Goal: Task Accomplishment & Management: Complete application form

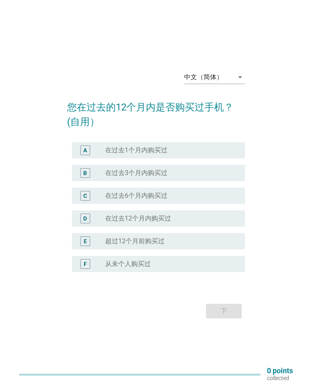
click at [223, 150] on div "radio_button_unchecked 在过去1个月内购买过" at bounding box center [168, 150] width 127 height 8
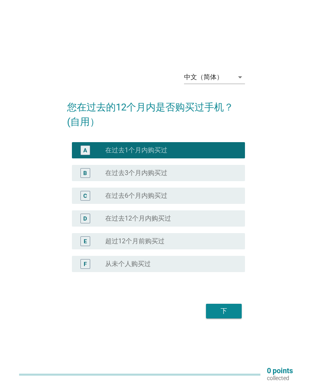
click at [244, 149] on div "A radio_button_checked 在过去1个月内购买过" at bounding box center [158, 150] width 172 height 16
click at [229, 309] on div "下" at bounding box center [223, 311] width 23 height 10
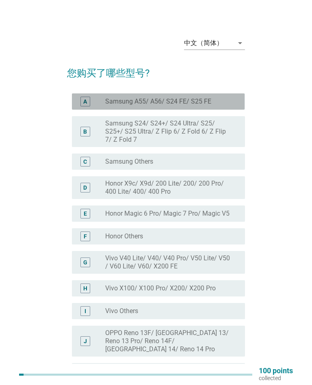
click at [222, 94] on div "A radio_button_unchecked Samsung A55/ A56/ S24 FE/ S25 FE" at bounding box center [158, 101] width 172 height 16
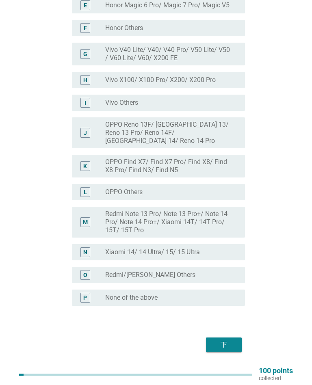
scroll to position [221, 0]
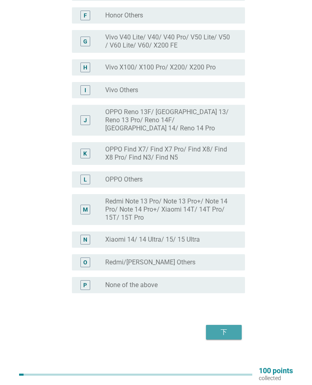
click at [231, 327] on div "下" at bounding box center [223, 332] width 23 height 10
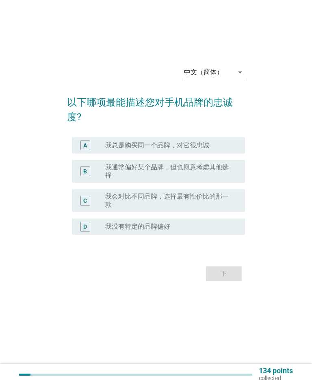
scroll to position [0, 0]
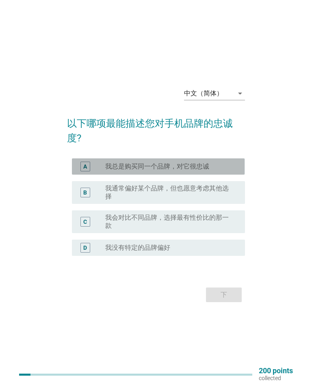
click at [226, 163] on div "radio_button_unchecked 我总是购买同一个品牌，对它很忠诚" at bounding box center [168, 166] width 127 height 8
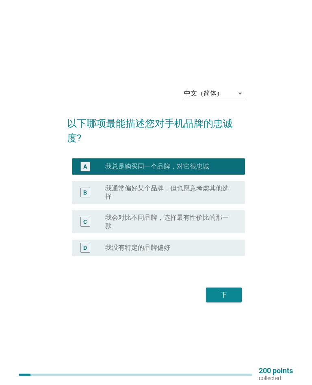
click at [231, 189] on label "我通常偏好某个品牌，但也愿意考虑其他选择" at bounding box center [168, 192] width 127 height 16
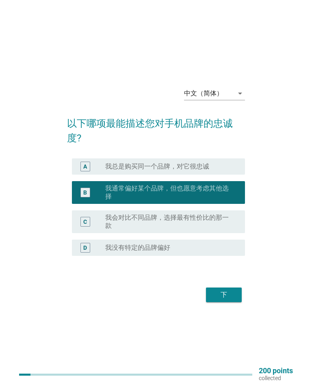
click at [230, 294] on div "下" at bounding box center [223, 295] width 23 height 10
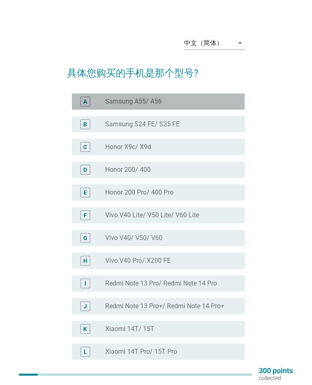
click at [92, 109] on div "A radio_button_unchecked Samsung A55/ A56" at bounding box center [158, 101] width 172 height 16
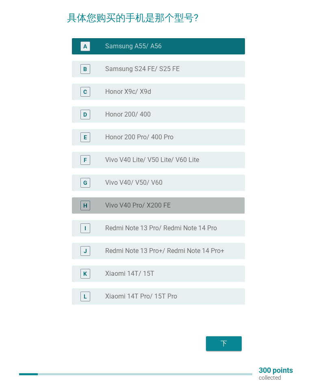
scroll to position [75, 0]
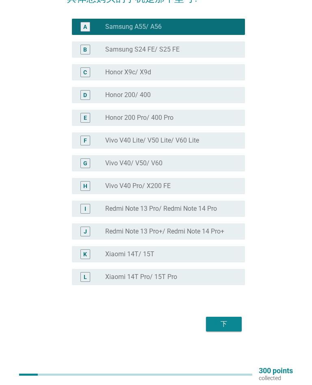
click at [228, 325] on div "下" at bounding box center [223, 324] width 23 height 10
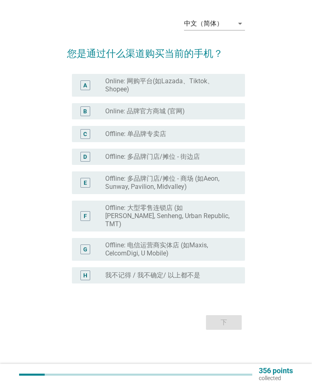
scroll to position [0, 0]
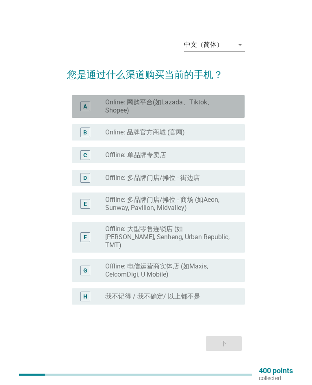
click at [81, 107] on div "A" at bounding box center [85, 106] width 10 height 10
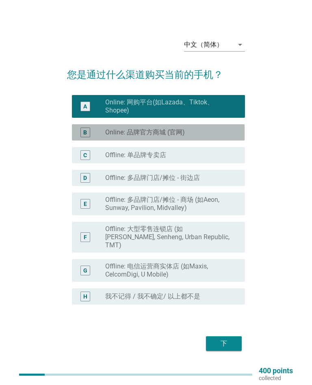
click at [75, 131] on div "B radio_button_unchecked Online: 品牌官方商城 (官网)" at bounding box center [158, 132] width 172 height 16
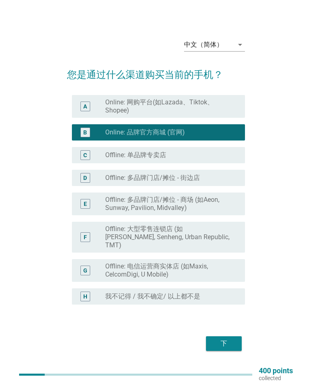
click at [217, 338] on div "下" at bounding box center [223, 343] width 23 height 10
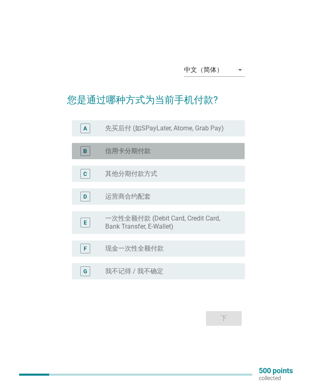
click at [82, 153] on div "B" at bounding box center [85, 151] width 10 height 10
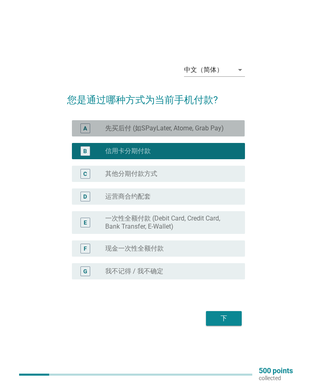
click at [78, 127] on div "A radio_button_unchecked 先买后付 (如SPayLater, Atome, Grab Pay)" at bounding box center [158, 128] width 172 height 16
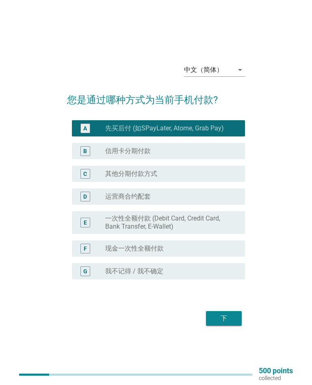
click at [210, 311] on button "下" at bounding box center [224, 318] width 36 height 15
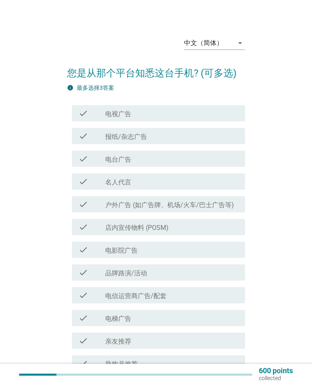
click at [93, 115] on div "check" at bounding box center [91, 113] width 27 height 10
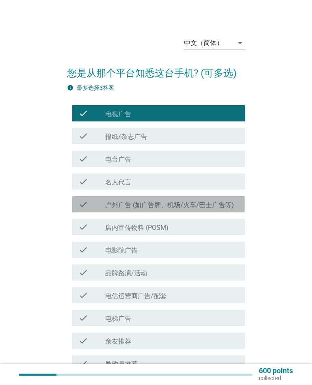
click at [115, 206] on label "户外广告 (如广告牌、机场/火车/巴士广告等)" at bounding box center [169, 205] width 129 height 8
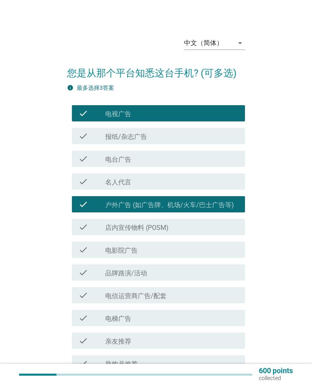
click at [120, 267] on div "check check_box_outline_blank 品牌路演/活动" at bounding box center [158, 272] width 172 height 16
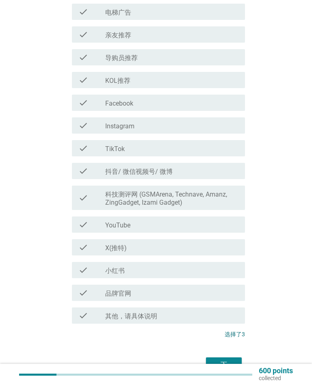
scroll to position [347, 0]
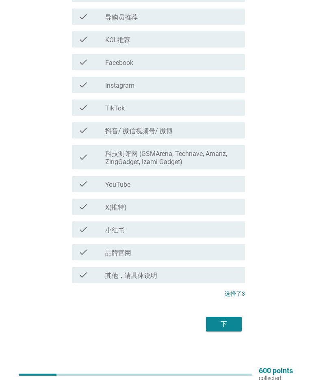
click at [218, 329] on button "下" at bounding box center [224, 323] width 36 height 15
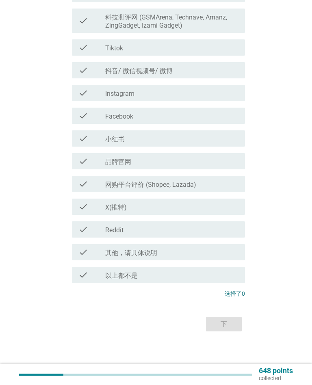
scroll to position [0, 0]
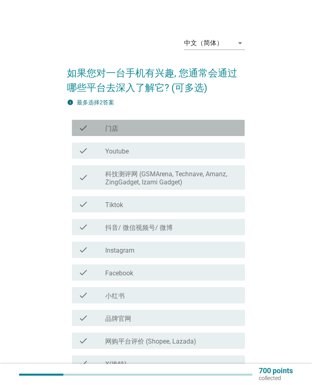
click at [84, 130] on icon "check" at bounding box center [83, 128] width 10 height 10
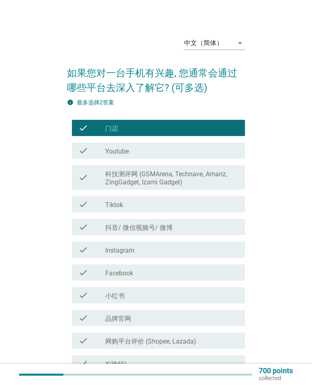
click at [84, 199] on icon "check" at bounding box center [83, 204] width 10 height 10
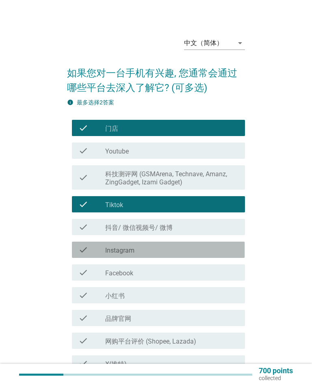
click at [73, 246] on div "check check_box_outline_blank Instagram" at bounding box center [158, 249] width 172 height 16
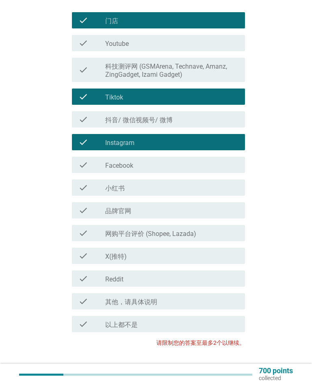
scroll to position [157, 0]
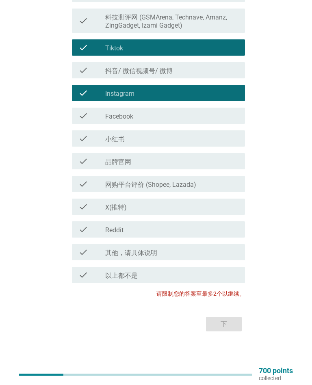
click at [216, 319] on div "下" at bounding box center [155, 323] width 177 height 19
click at [73, 86] on div "check check_box_outline_blank Instagram" at bounding box center [158, 93] width 172 height 16
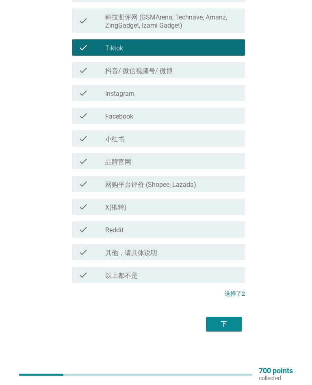
click at [227, 317] on button "下" at bounding box center [224, 323] width 36 height 15
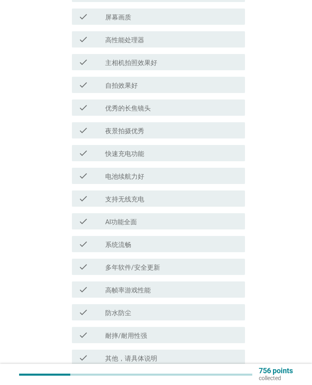
scroll to position [0, 0]
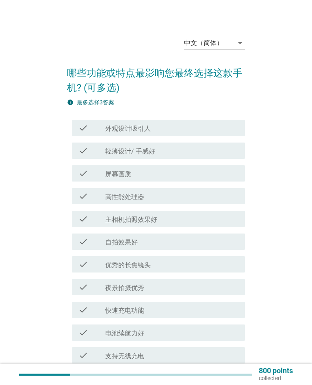
click at [83, 140] on div "check check_box_outline_blank 轻薄设计/ 手感好" at bounding box center [155, 150] width 177 height 23
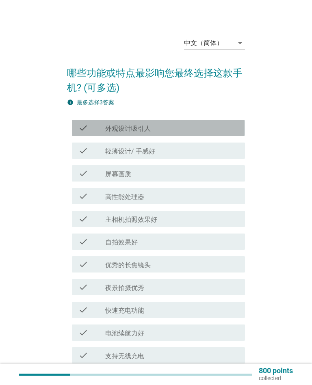
click at [73, 130] on div "check check_box_outline_blank 外观设计吸引人" at bounding box center [158, 128] width 172 height 16
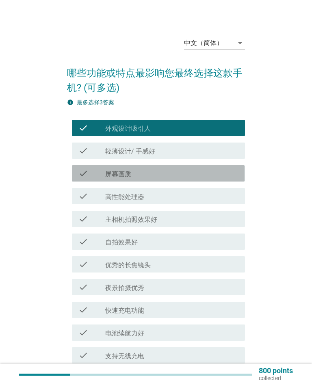
click at [86, 167] on div "check check_box_outline_blank 屏幕画质" at bounding box center [158, 173] width 172 height 16
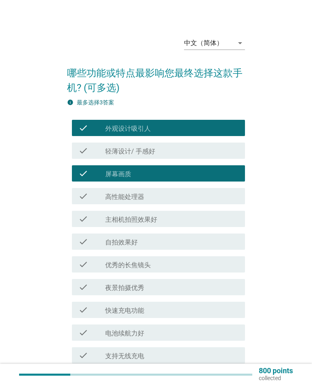
click at [80, 204] on div "check check_box_outline_blank 高性能处理器" at bounding box center [158, 196] width 172 height 16
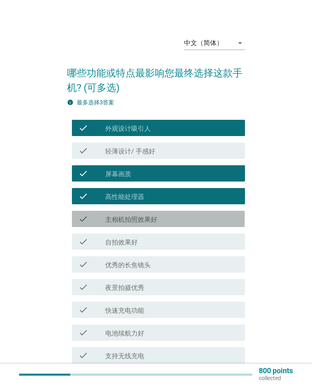
click at [74, 217] on div "check check_box_outline_blank 主相机拍照效果好" at bounding box center [158, 219] width 172 height 16
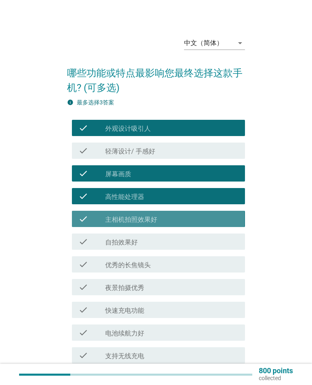
click at [72, 217] on div "check check_box_outline_blank 主相机拍照效果好" at bounding box center [158, 219] width 172 height 16
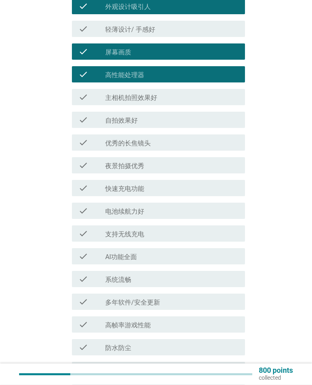
scroll to position [239, 0]
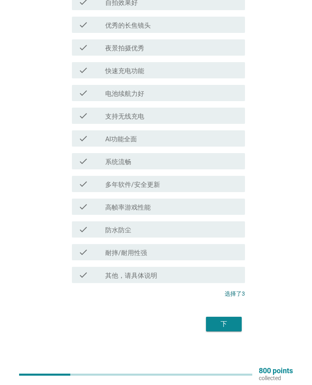
click at [213, 317] on button "下" at bounding box center [224, 323] width 36 height 15
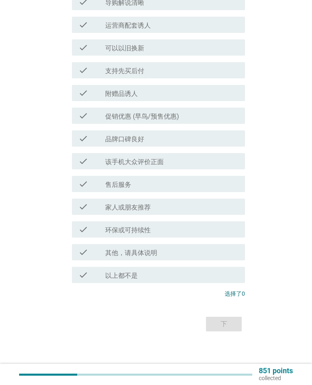
scroll to position [0, 0]
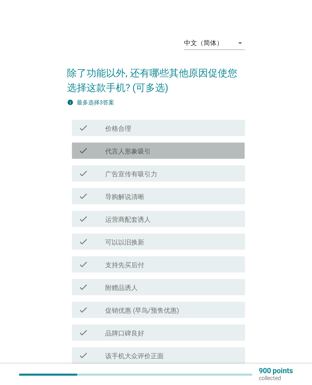
click at [76, 143] on div "check check_box_outline_blank 代言人形象吸引" at bounding box center [158, 150] width 172 height 16
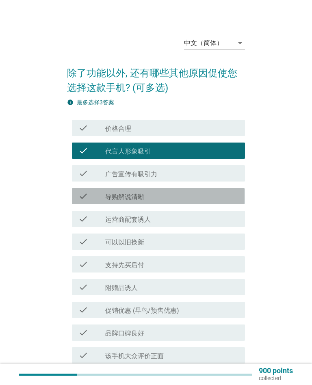
click at [90, 199] on div "check" at bounding box center [91, 196] width 27 height 10
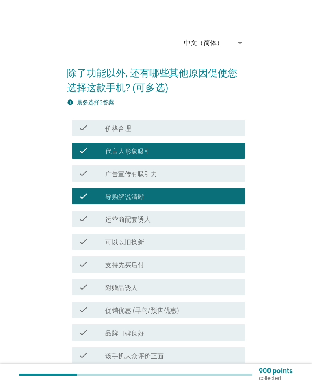
click at [86, 226] on div "check check_box_outline_blank 运营商配套诱人" at bounding box center [158, 219] width 172 height 16
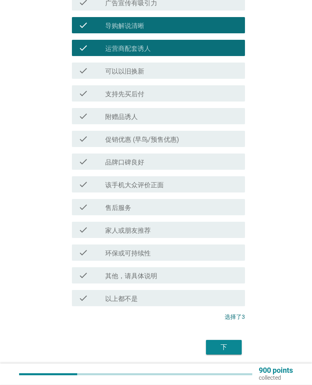
scroll to position [194, 0]
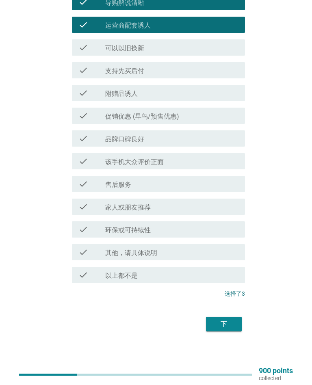
click at [218, 336] on div "中文（简体） arrow_drop_down 除了功能以外, 还有哪些其他原因促使您选择这款手机? (可多选) info 最多选择3答案 check chec…" at bounding box center [155, 85] width 190 height 510
click at [222, 321] on div "下" at bounding box center [223, 324] width 23 height 10
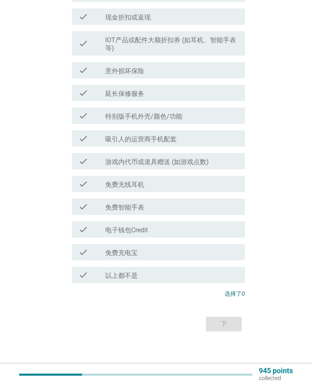
scroll to position [0, 0]
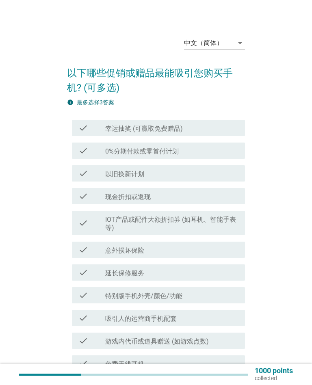
click at [76, 123] on div "check check_box_outline_blank 幸运抽奖 (可贏取免费赠品)" at bounding box center [158, 128] width 172 height 16
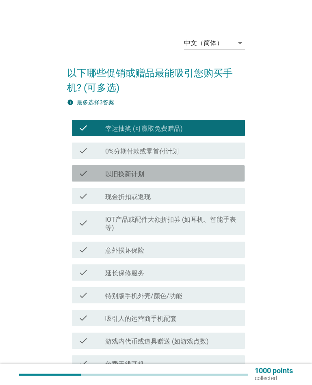
click at [72, 175] on div "check check_box_outline_blank 以旧换新计划" at bounding box center [158, 173] width 172 height 16
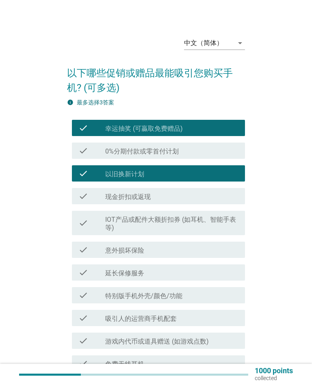
click at [67, 206] on div "check check_box_outline_blank 现金折扣或返现" at bounding box center [155, 196] width 177 height 23
click at [67, 218] on div "check check_box_outline_blank IOT产品或配件大额折扣券 (如耳机、智能手表等)" at bounding box center [155, 222] width 177 height 31
click at [77, 242] on div "check check_box_outline_blank 意外损坏保险" at bounding box center [158, 249] width 172 height 16
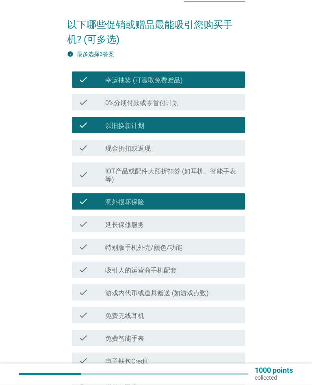
scroll to position [179, 0]
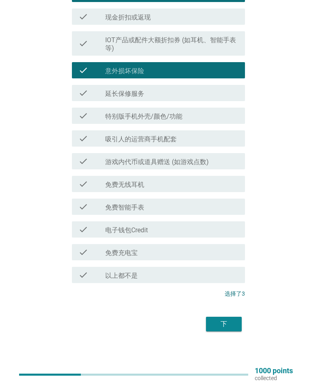
click at [214, 317] on button "下" at bounding box center [224, 323] width 36 height 15
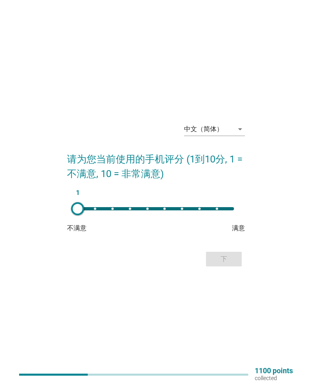
click at [221, 206] on div "1" at bounding box center [155, 208] width 169 height 16
type input "9"
click at [220, 247] on form "请为您当前使用的手机评分 (1到10分, 1 = 不满意, 10 = 非常满意) 9 不满意 满意 下" at bounding box center [155, 206] width 177 height 125
click at [222, 256] on div "下" at bounding box center [223, 259] width 23 height 10
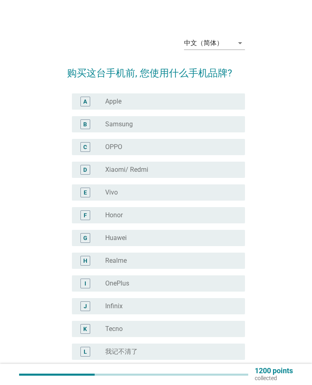
click at [155, 123] on div "radio_button_unchecked Samsung" at bounding box center [168, 124] width 127 height 8
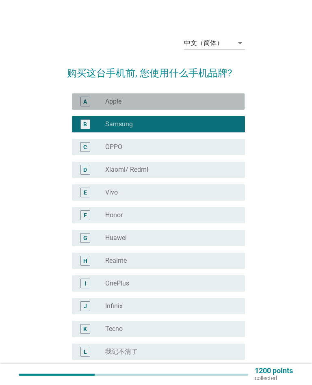
click at [145, 103] on div "radio_button_unchecked Apple" at bounding box center [168, 101] width 127 height 8
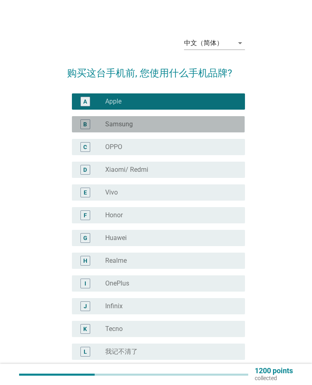
click at [166, 126] on div "radio_button_unchecked Samsung" at bounding box center [168, 124] width 127 height 8
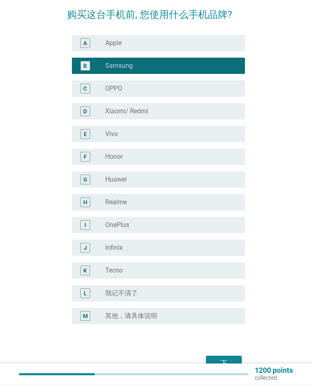
scroll to position [97, 0]
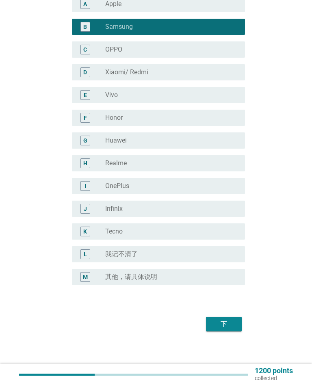
click at [222, 321] on div "下" at bounding box center [223, 324] width 23 height 10
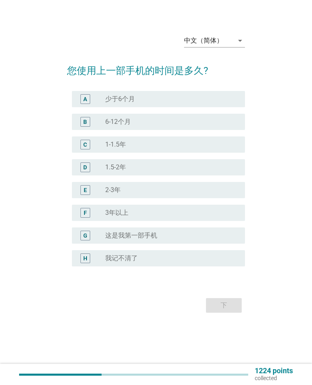
scroll to position [0, 0]
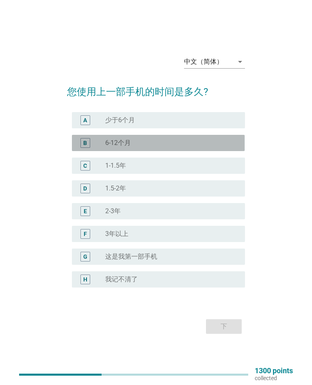
click at [146, 145] on div "radio_button_unchecked 6-12个月" at bounding box center [168, 143] width 127 height 8
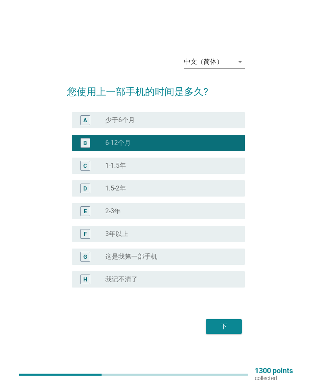
click at [156, 159] on div "C radio_button_unchecked 1-1.5年" at bounding box center [158, 165] width 172 height 16
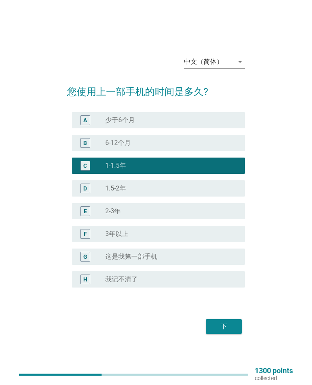
click at [220, 322] on div "下" at bounding box center [223, 326] width 23 height 10
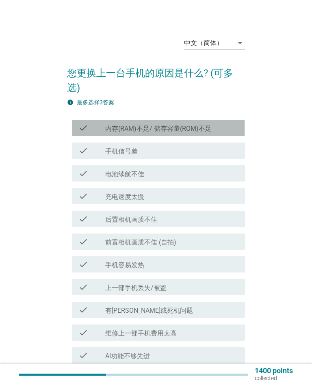
click at [138, 132] on label "内存(RAM)不足/ 储存容量(ROM)不足" at bounding box center [158, 129] width 106 height 8
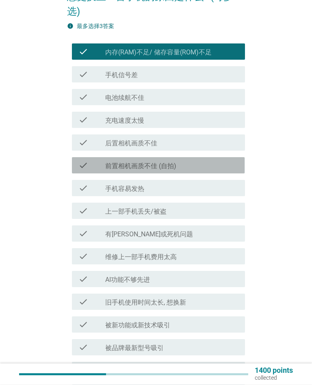
scroll to position [194, 0]
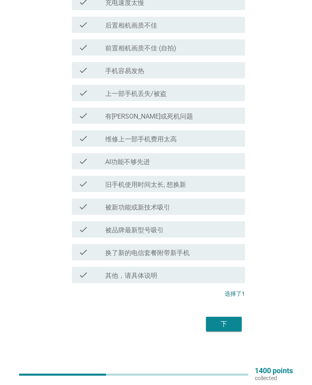
click at [222, 325] on div "下" at bounding box center [223, 324] width 23 height 10
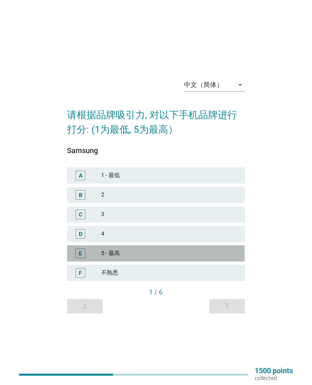
click at [176, 254] on div "5 - 最高" at bounding box center [169, 253] width 137 height 10
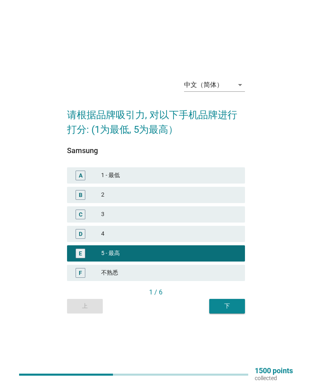
click at [207, 265] on div "F 不熟悉" at bounding box center [155, 273] width 177 height 16
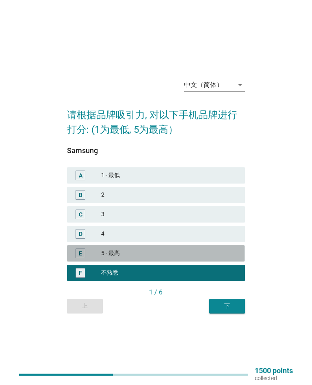
click at [210, 252] on div "5 - 最高" at bounding box center [169, 253] width 137 height 10
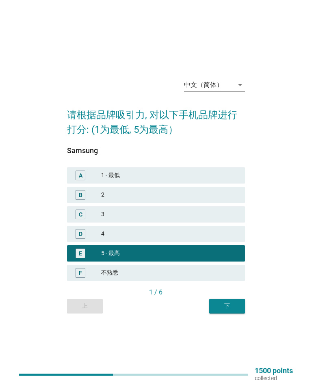
click at [224, 306] on div "下" at bounding box center [226, 305] width 23 height 9
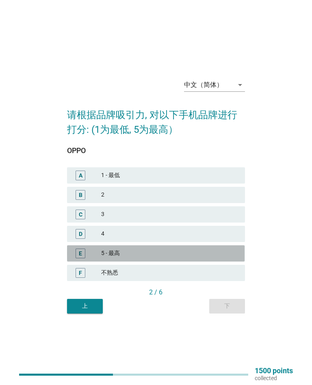
click at [193, 251] on div "5 - 最高" at bounding box center [169, 253] width 137 height 10
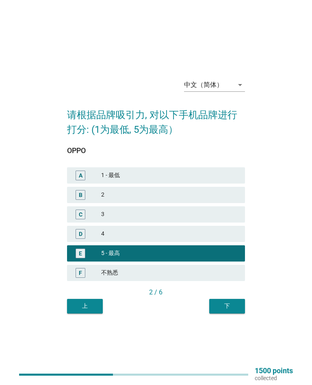
click at [217, 310] on div "下" at bounding box center [226, 305] width 23 height 9
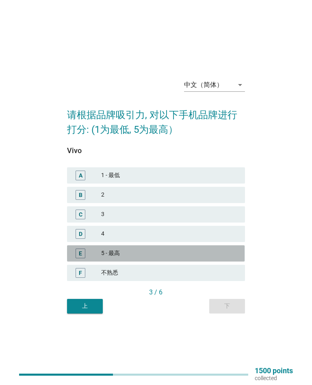
click at [192, 245] on div "E 5 - 最高" at bounding box center [155, 253] width 177 height 16
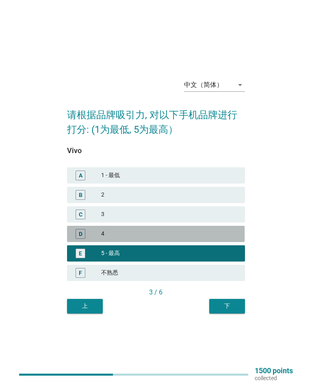
click at [190, 226] on div "D 4" at bounding box center [155, 234] width 177 height 16
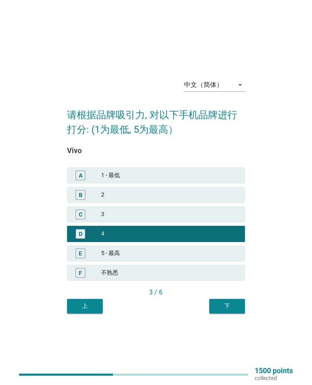
click at [215, 304] on div "下" at bounding box center [226, 305] width 23 height 9
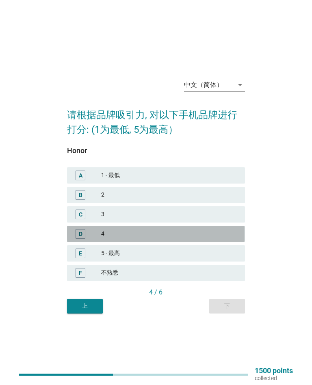
click at [190, 235] on div "4" at bounding box center [169, 234] width 137 height 10
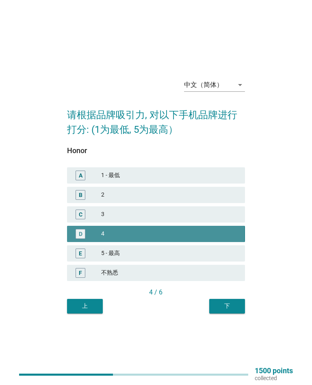
click at [220, 305] on div "下" at bounding box center [226, 305] width 23 height 9
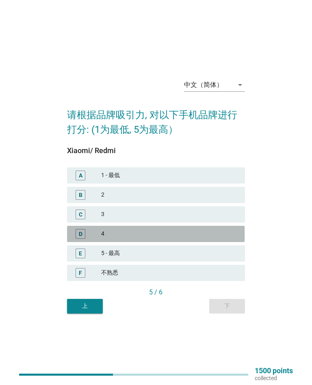
click at [195, 240] on div "D 4" at bounding box center [155, 234] width 177 height 16
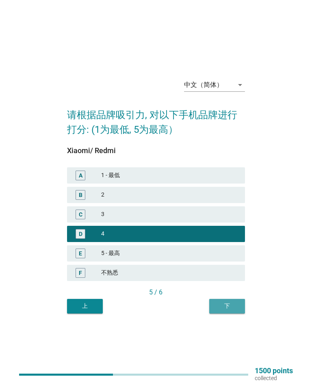
click at [218, 307] on div "下" at bounding box center [226, 305] width 23 height 9
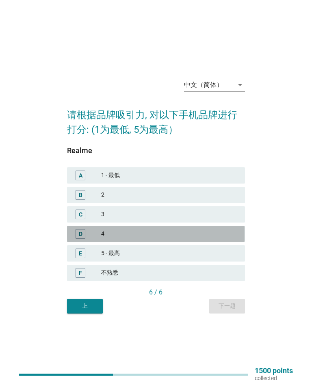
click at [192, 234] on div "4" at bounding box center [169, 234] width 137 height 10
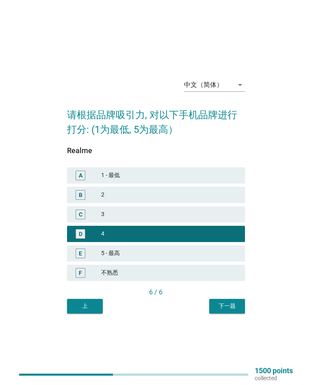
click at [222, 299] on button "下一题" at bounding box center [227, 306] width 36 height 15
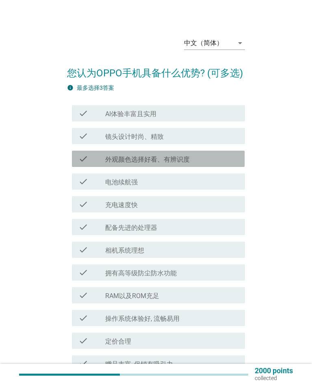
click at [181, 164] on label "外观颜色选择好看、有辨识度" at bounding box center [147, 159] width 84 height 8
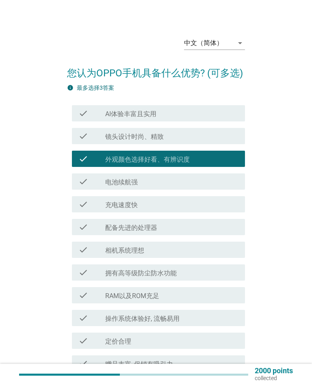
click at [186, 235] on div "check check_box_outline_blank 配备先进的处理器" at bounding box center [158, 227] width 172 height 16
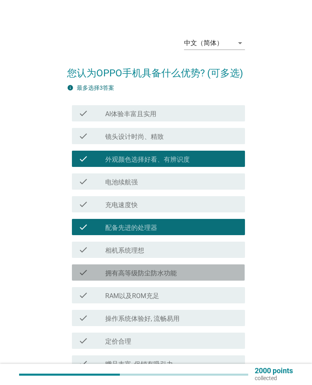
click at [194, 277] on div "check_box_outline_blank 拥有高等级防尘防水功能" at bounding box center [171, 272] width 133 height 10
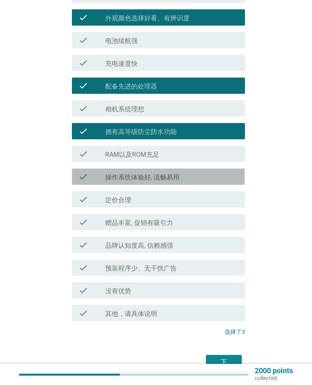
scroll to position [194, 0]
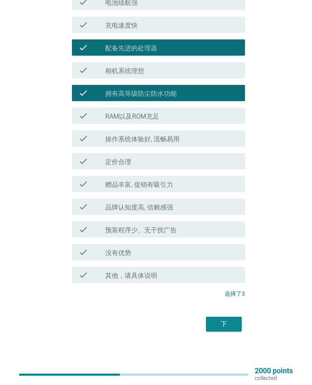
click at [215, 315] on div "下" at bounding box center [155, 323] width 177 height 19
click at [208, 325] on button "下" at bounding box center [224, 323] width 36 height 15
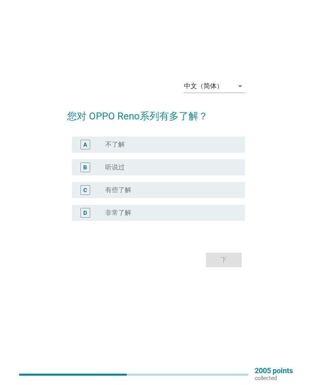
scroll to position [0, 0]
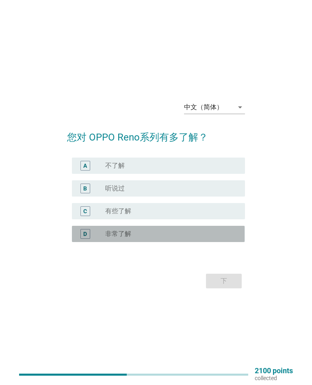
click at [177, 228] on div "D radio_button_unchecked 非常了解" at bounding box center [158, 234] width 172 height 16
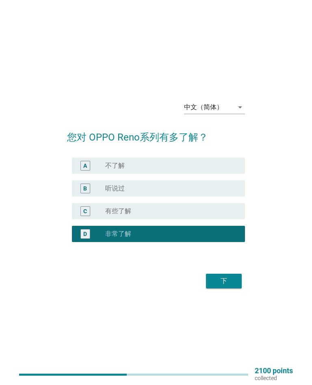
click at [216, 283] on div "下" at bounding box center [223, 281] width 23 height 10
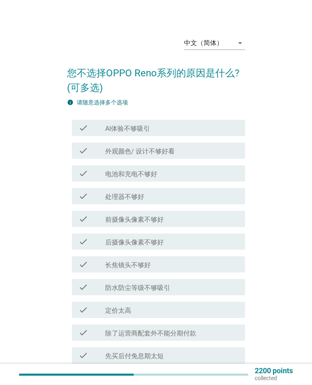
click at [154, 143] on div "check check_box_outline_blank 外观颜色/ 设计不够好看" at bounding box center [158, 150] width 172 height 16
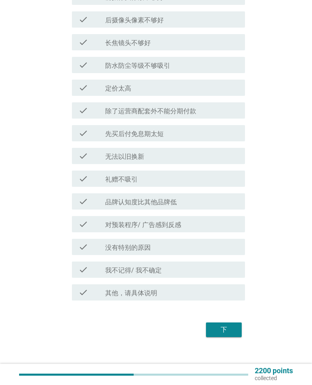
scroll to position [228, 0]
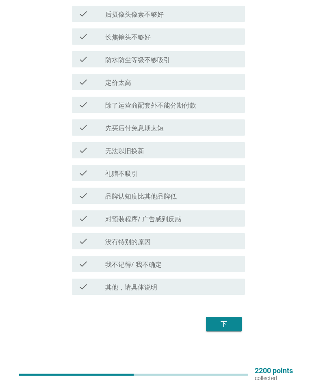
click at [220, 321] on div "下" at bounding box center [223, 324] width 23 height 10
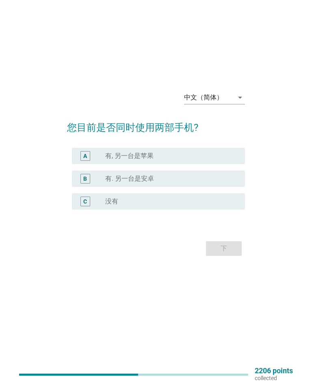
scroll to position [0, 0]
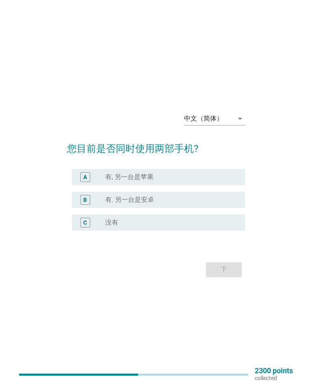
click at [78, 172] on div "A" at bounding box center [84, 177] width 13 height 10
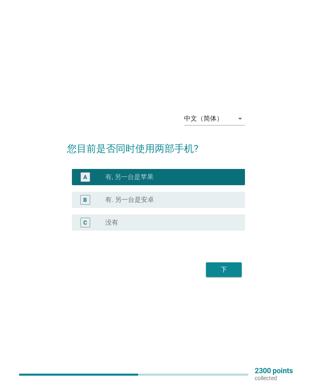
click at [215, 268] on div "下" at bounding box center [223, 270] width 23 height 10
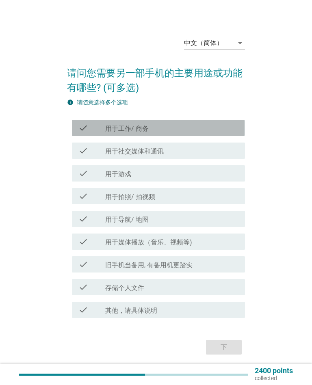
click at [81, 128] on icon "check" at bounding box center [83, 128] width 10 height 10
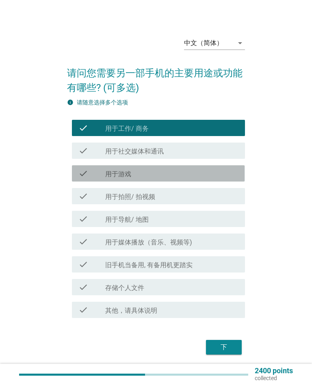
click at [82, 169] on icon "check" at bounding box center [83, 173] width 10 height 10
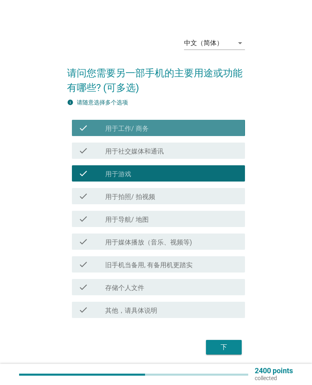
click at [79, 122] on div "check check_box_outline_blank 用于工作/ 商务" at bounding box center [158, 128] width 172 height 16
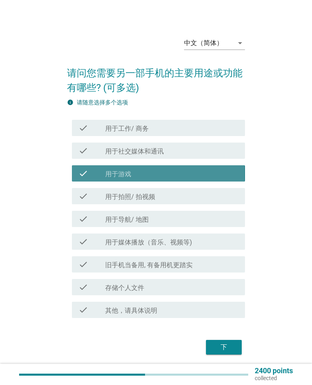
click at [86, 169] on icon "check" at bounding box center [83, 173] width 10 height 10
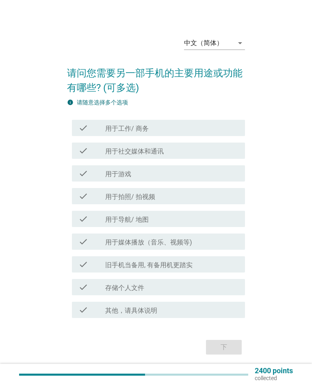
click at [105, 248] on div "check check_box_outline_blank 用于媒体播放（音乐、视频等)" at bounding box center [158, 241] width 172 height 16
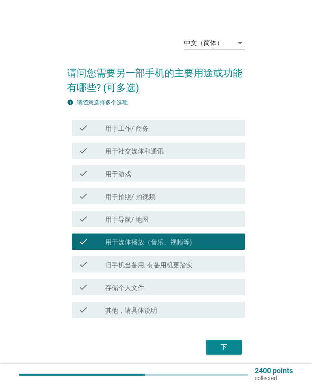
click at [216, 348] on div "下" at bounding box center [223, 347] width 23 height 10
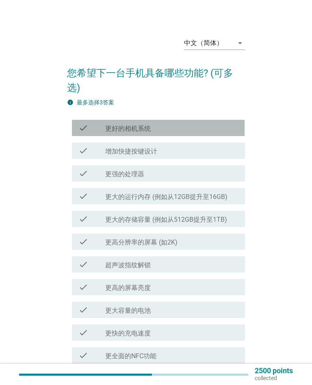
click at [84, 131] on icon "check" at bounding box center [83, 128] width 10 height 10
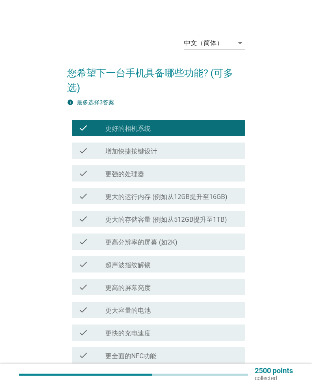
click at [85, 151] on icon "check" at bounding box center [83, 151] width 10 height 10
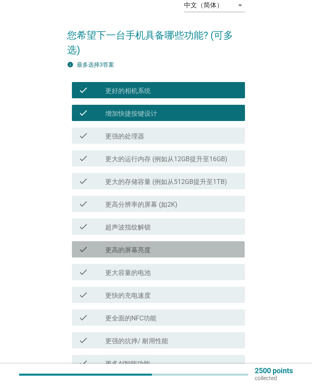
scroll to position [149, 0]
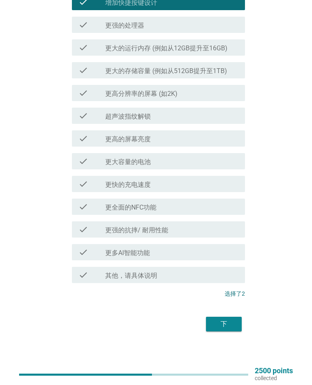
click at [208, 322] on button "下" at bounding box center [224, 323] width 36 height 15
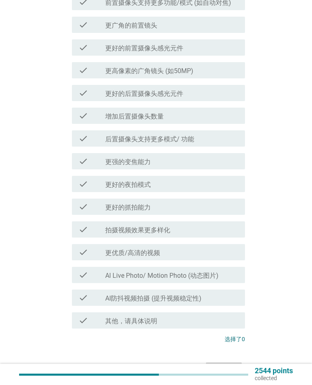
scroll to position [0, 0]
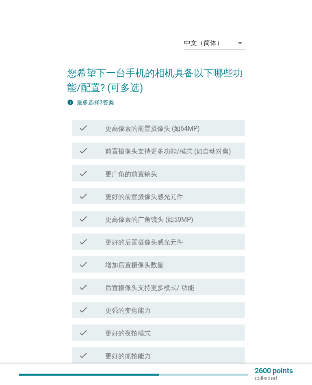
click at [90, 132] on div "check" at bounding box center [91, 128] width 27 height 10
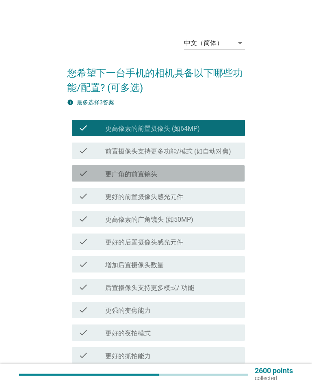
click at [102, 178] on div "check" at bounding box center [91, 173] width 27 height 10
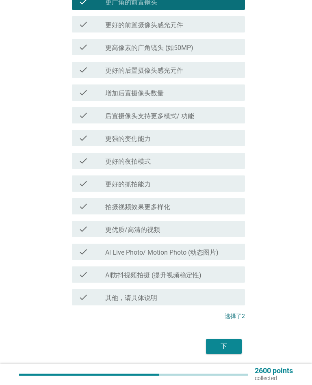
scroll to position [194, 0]
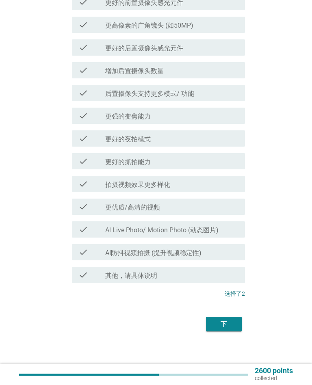
click at [215, 329] on button "下" at bounding box center [224, 323] width 36 height 15
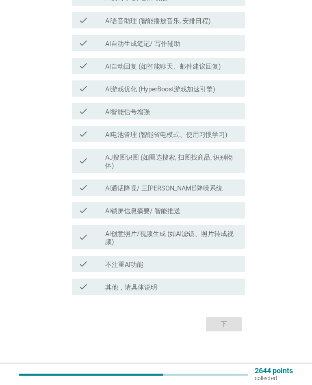
scroll to position [0, 0]
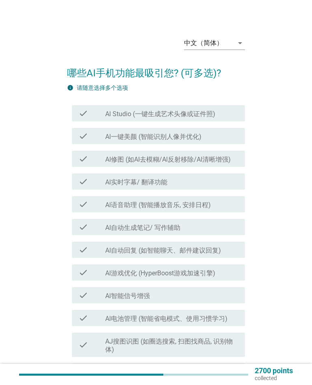
click at [83, 157] on icon "check" at bounding box center [83, 159] width 10 height 10
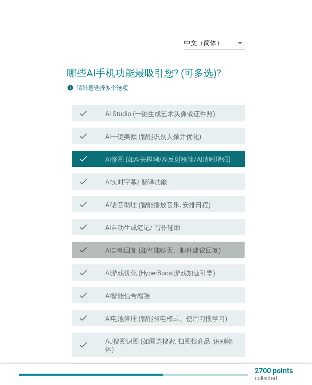
click at [144, 254] on label "AI自动回复 (如智能聊天、邮件建议回复)" at bounding box center [163, 250] width 116 height 8
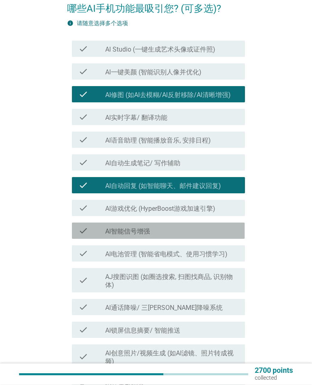
scroll to position [184, 0]
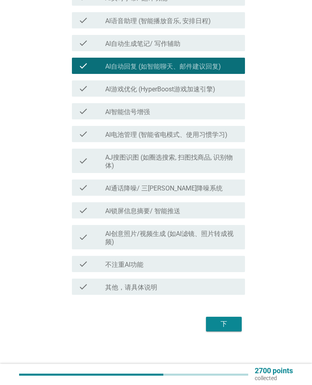
click at [222, 319] on button "下" at bounding box center [224, 323] width 36 height 15
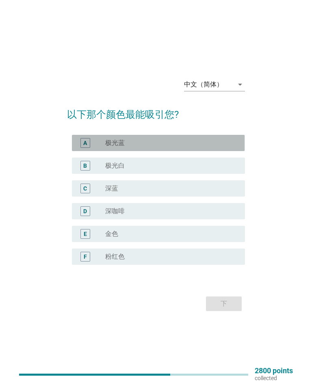
click at [77, 149] on div "A radio_button_unchecked 极光蓝" at bounding box center [158, 143] width 172 height 16
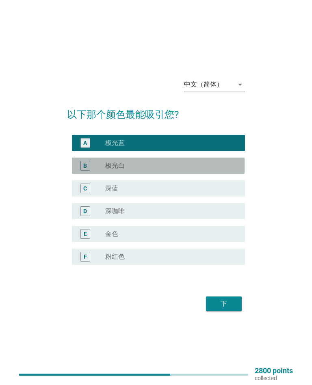
click at [82, 166] on div "B" at bounding box center [85, 166] width 10 height 10
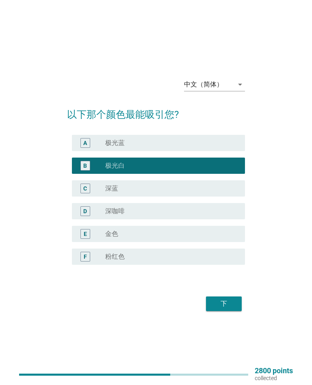
click at [206, 299] on button "下" at bounding box center [224, 303] width 36 height 15
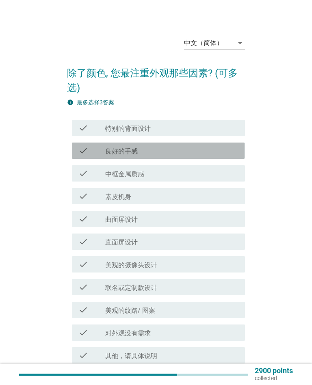
click at [84, 147] on icon "check" at bounding box center [83, 151] width 10 height 10
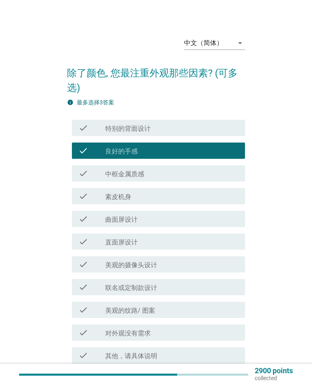
click at [97, 190] on div "check check_box_outline_blank 素皮机身" at bounding box center [158, 196] width 172 height 16
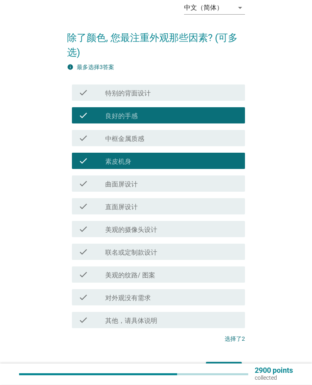
scroll to position [80, 0]
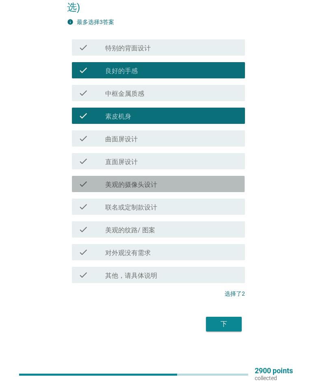
click at [100, 182] on div "check" at bounding box center [91, 184] width 27 height 10
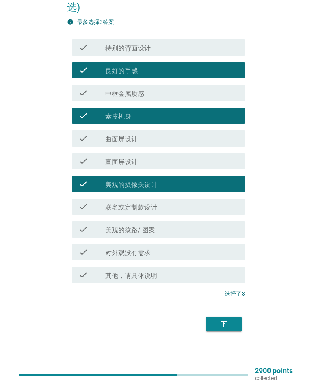
click at [218, 330] on button "下" at bounding box center [224, 323] width 36 height 15
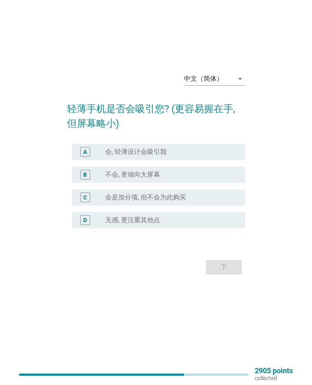
scroll to position [0, 0]
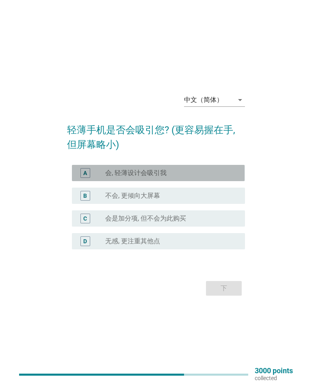
click at [82, 178] on div "A radio_button_unchecked 会, 轻薄设计会吸引我" at bounding box center [158, 173] width 172 height 16
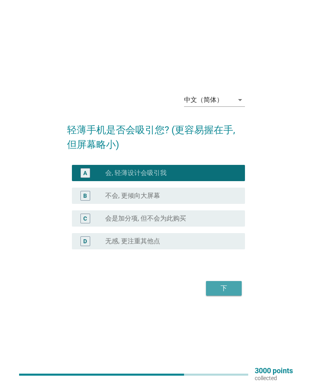
click at [210, 287] on button "下" at bounding box center [224, 288] width 36 height 15
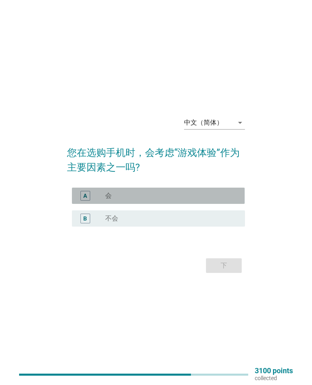
click at [80, 192] on div "A" at bounding box center [85, 196] width 10 height 10
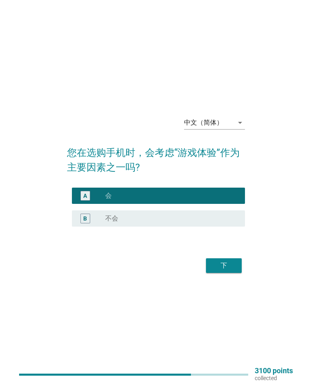
click at [205, 273] on div "下" at bounding box center [155, 265] width 177 height 19
click at [212, 271] on button "下" at bounding box center [224, 265] width 36 height 15
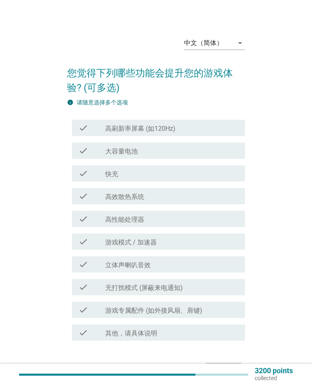
click at [88, 131] on div "check" at bounding box center [91, 128] width 27 height 10
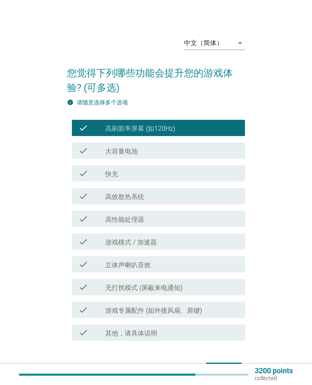
click at [92, 168] on div "check check_box_outline_blank 快充" at bounding box center [158, 173] width 172 height 16
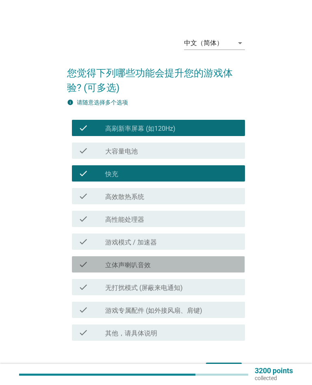
scroll to position [46, 0]
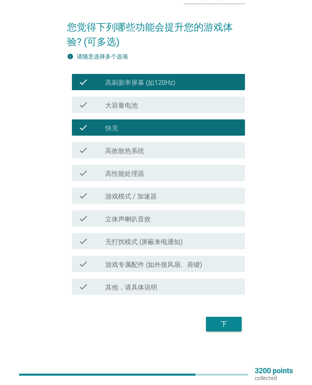
click at [227, 320] on div "下" at bounding box center [223, 324] width 23 height 10
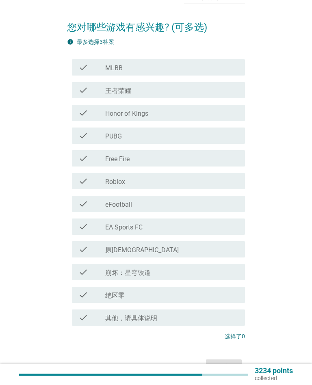
scroll to position [0, 0]
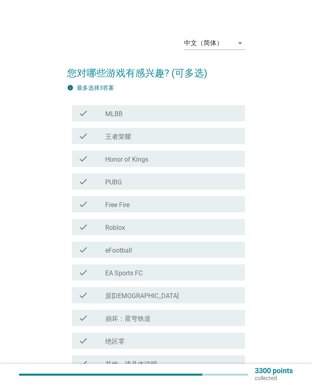
click at [83, 166] on div "check check_box_outline_blank Honor of Kings" at bounding box center [158, 159] width 172 height 16
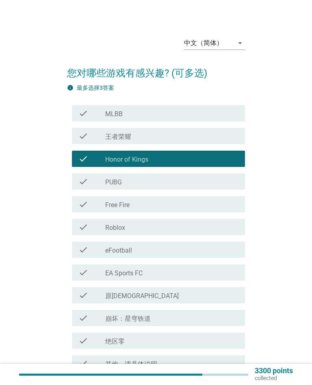
click at [84, 140] on icon "check" at bounding box center [83, 136] width 10 height 10
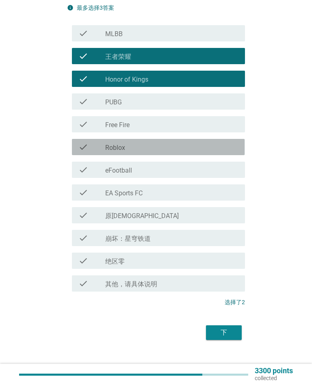
scroll to position [88, 0]
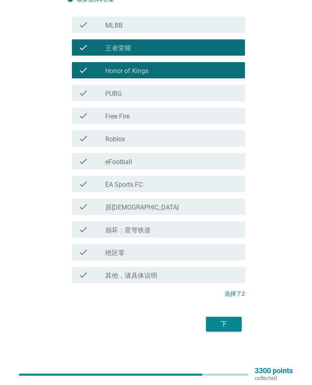
click at [219, 324] on div "下" at bounding box center [223, 324] width 23 height 10
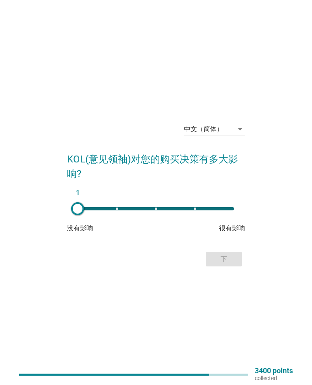
click at [222, 204] on div "1" at bounding box center [155, 208] width 169 height 16
click at [198, 201] on div "5" at bounding box center [155, 208] width 169 height 16
type input "4"
click at [219, 261] on div "下" at bounding box center [223, 259] width 23 height 10
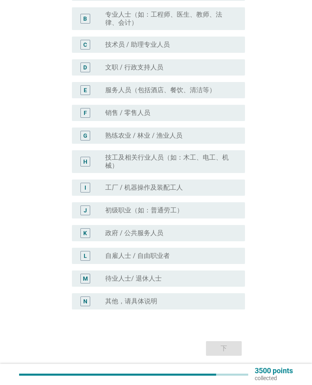
scroll to position [110, 0]
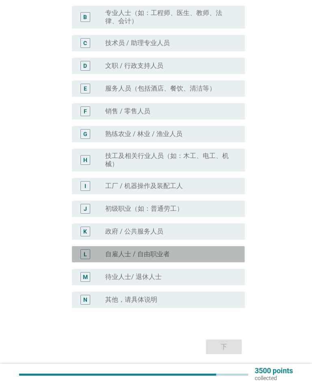
click at [165, 251] on label "自雇人士 / 自由职业者" at bounding box center [137, 254] width 65 height 8
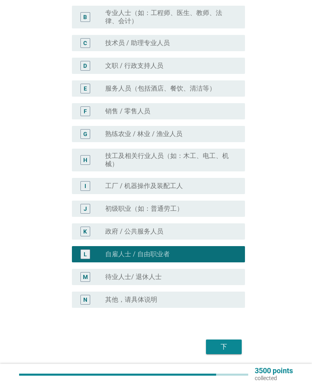
click at [222, 346] on div "下" at bounding box center [223, 347] width 23 height 10
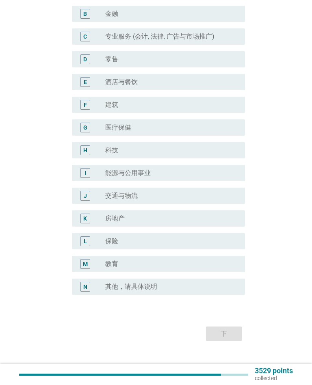
scroll to position [0, 0]
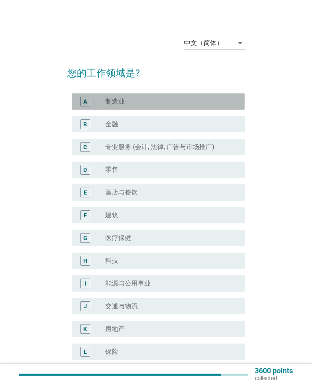
click at [85, 101] on div "A" at bounding box center [85, 101] width 4 height 9
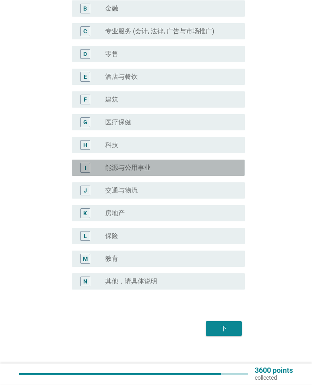
scroll to position [120, 0]
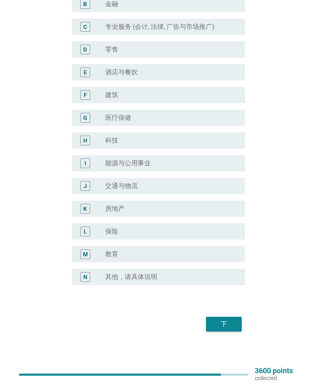
click at [221, 319] on div "下" at bounding box center [223, 324] width 23 height 10
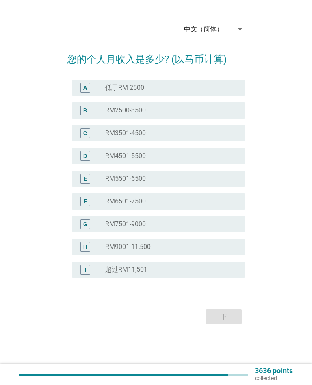
scroll to position [0, 0]
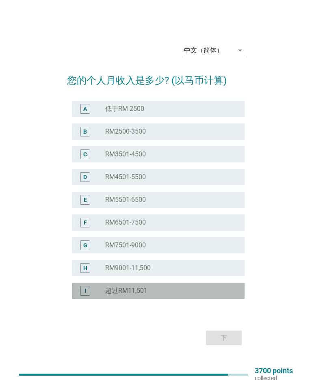
click at [209, 289] on div "radio_button_unchecked 超过RM11,501" at bounding box center [168, 290] width 127 height 8
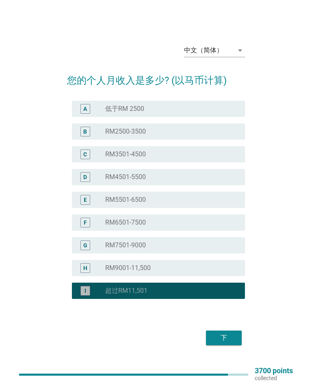
click at [227, 334] on div "下" at bounding box center [223, 338] width 23 height 10
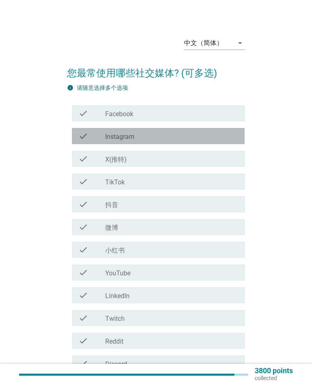
click at [100, 138] on div "check" at bounding box center [91, 136] width 27 height 10
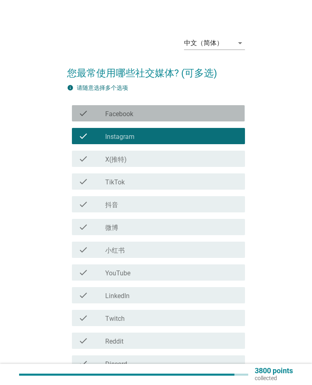
click at [88, 113] on div "check" at bounding box center [91, 113] width 27 height 10
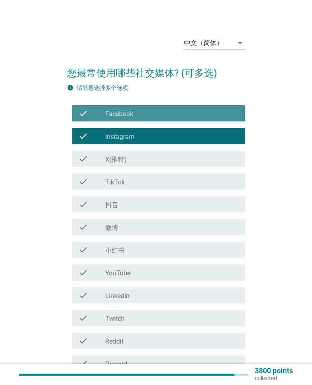
click at [176, 231] on div "check_box_outline_blank 微博" at bounding box center [171, 227] width 133 height 10
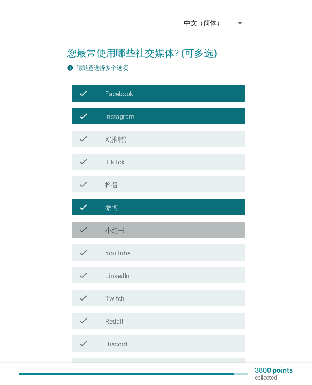
scroll to position [99, 0]
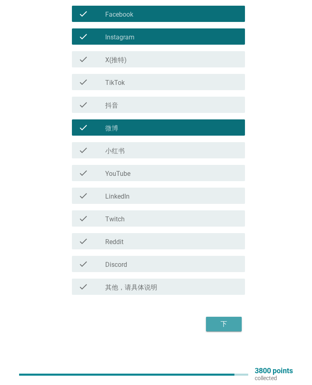
click at [226, 319] on div "下" at bounding box center [223, 324] width 23 height 10
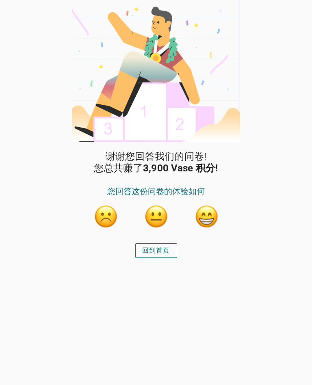
click at [176, 250] on button "回到首页" at bounding box center [156, 250] width 42 height 15
